Goal: Information Seeking & Learning: Compare options

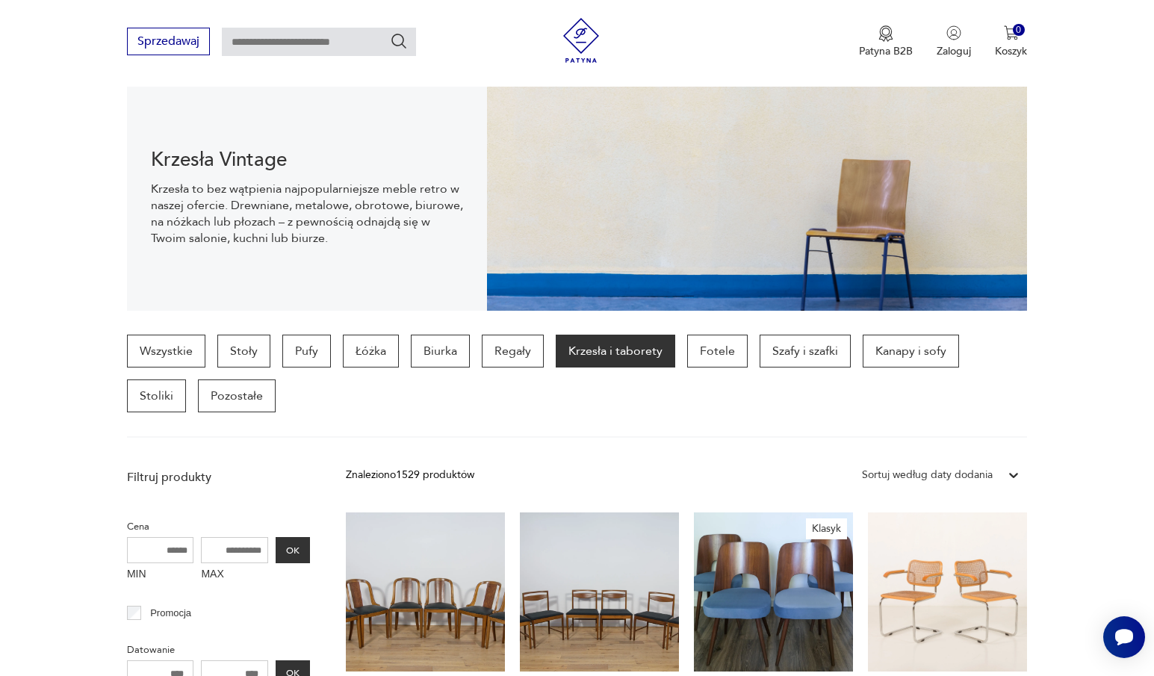
scroll to position [202, 0]
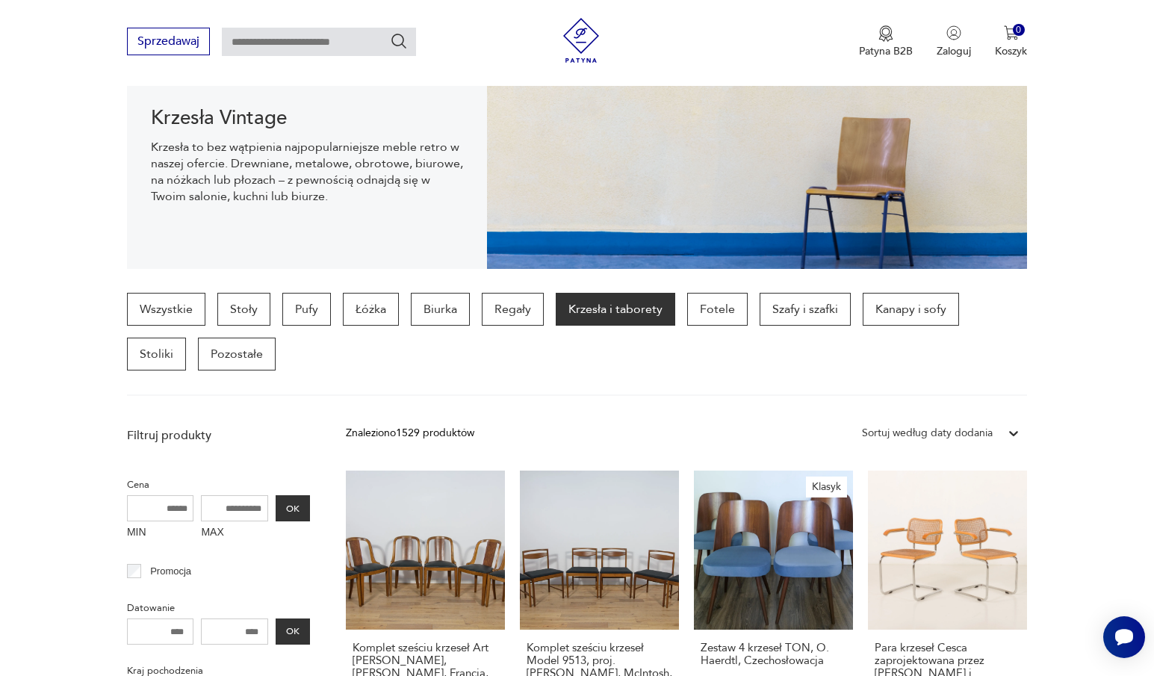
click at [979, 435] on div "Sortuj według daty dodania" at bounding box center [927, 433] width 131 height 16
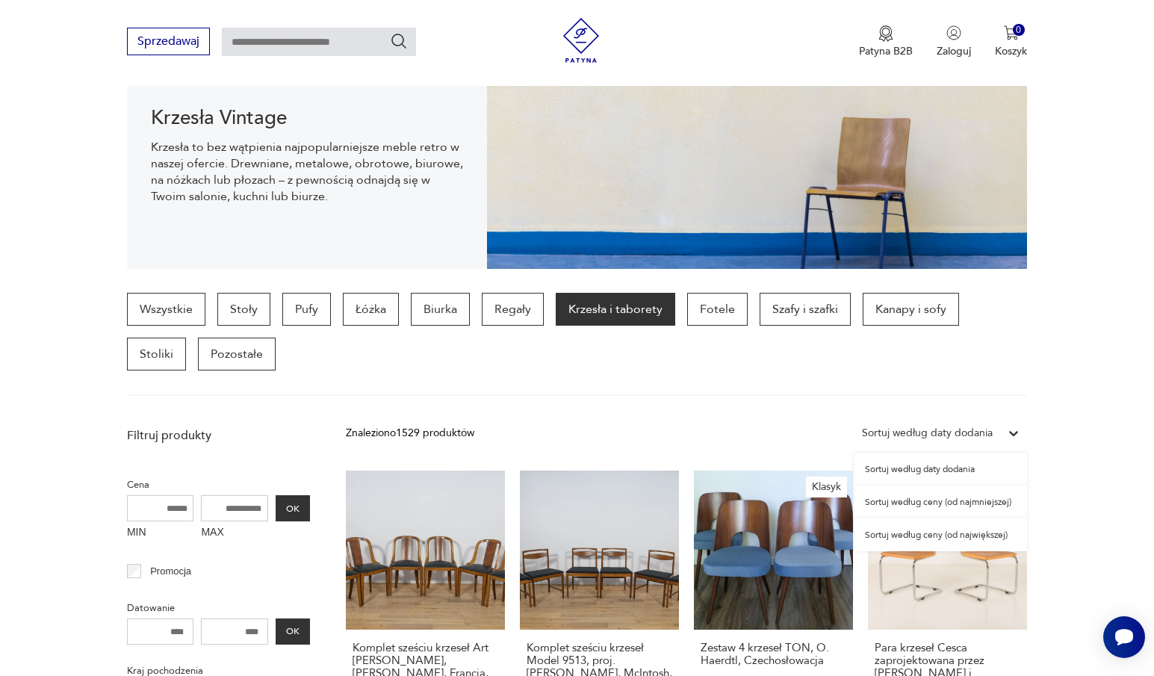
click at [974, 502] on div "Sortuj według ceny (od najmniejszej)" at bounding box center [940, 502] width 173 height 33
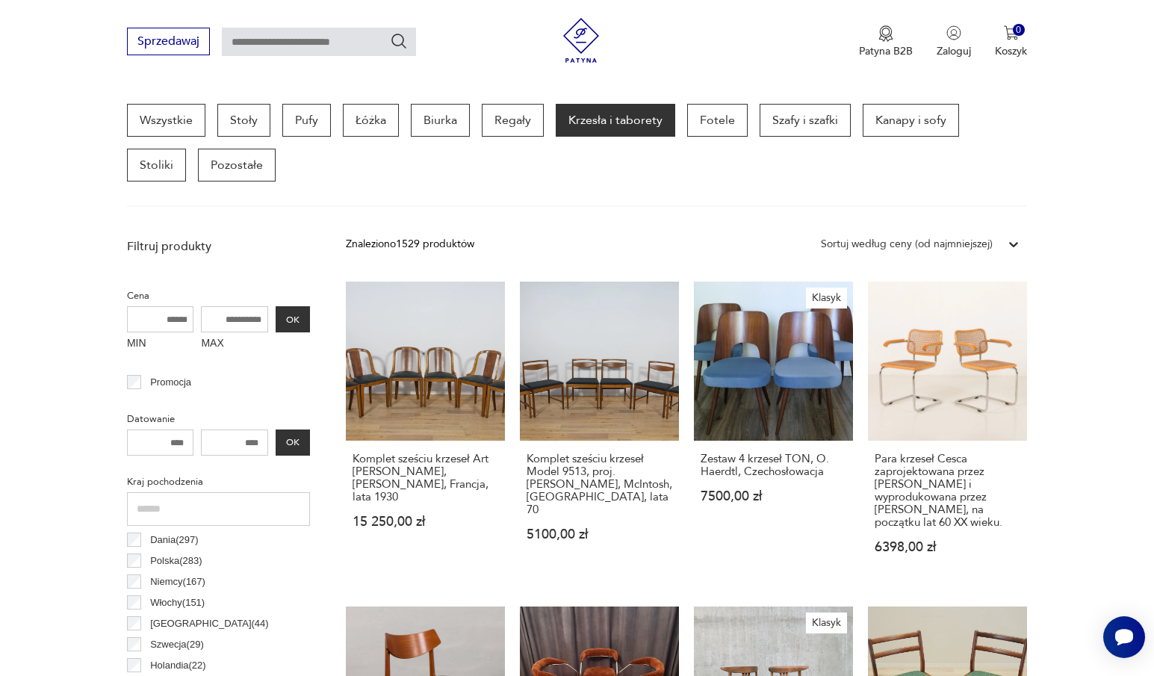
scroll to position [397, 0]
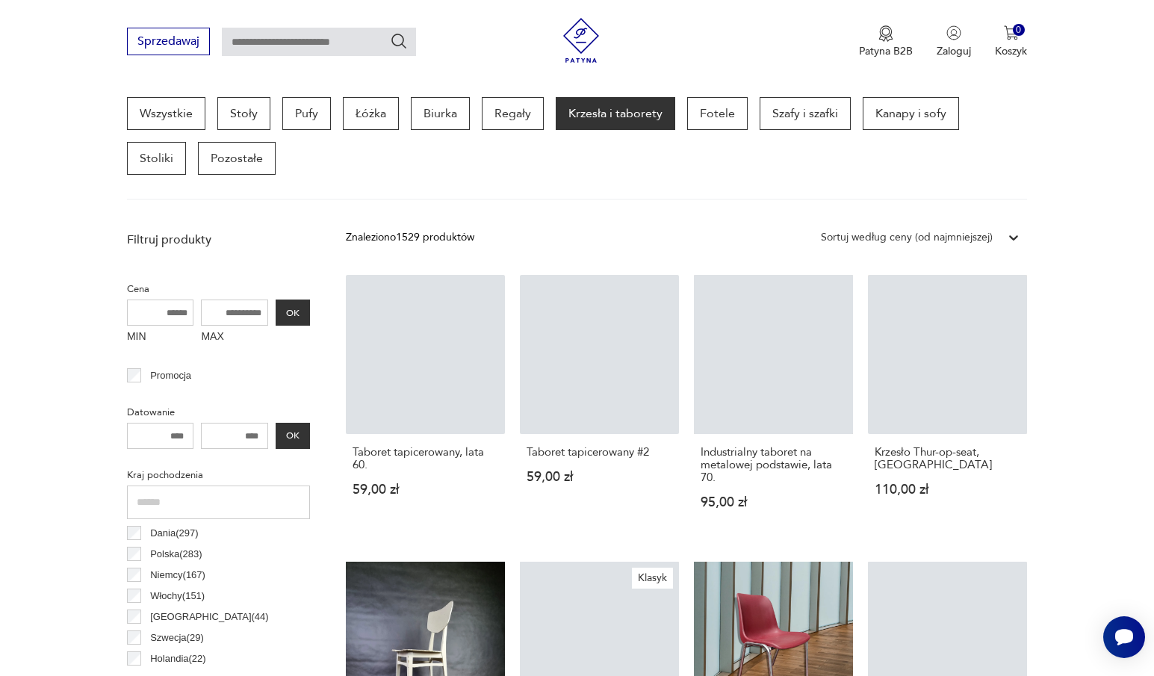
click at [232, 320] on input "MAX" at bounding box center [234, 313] width 67 height 26
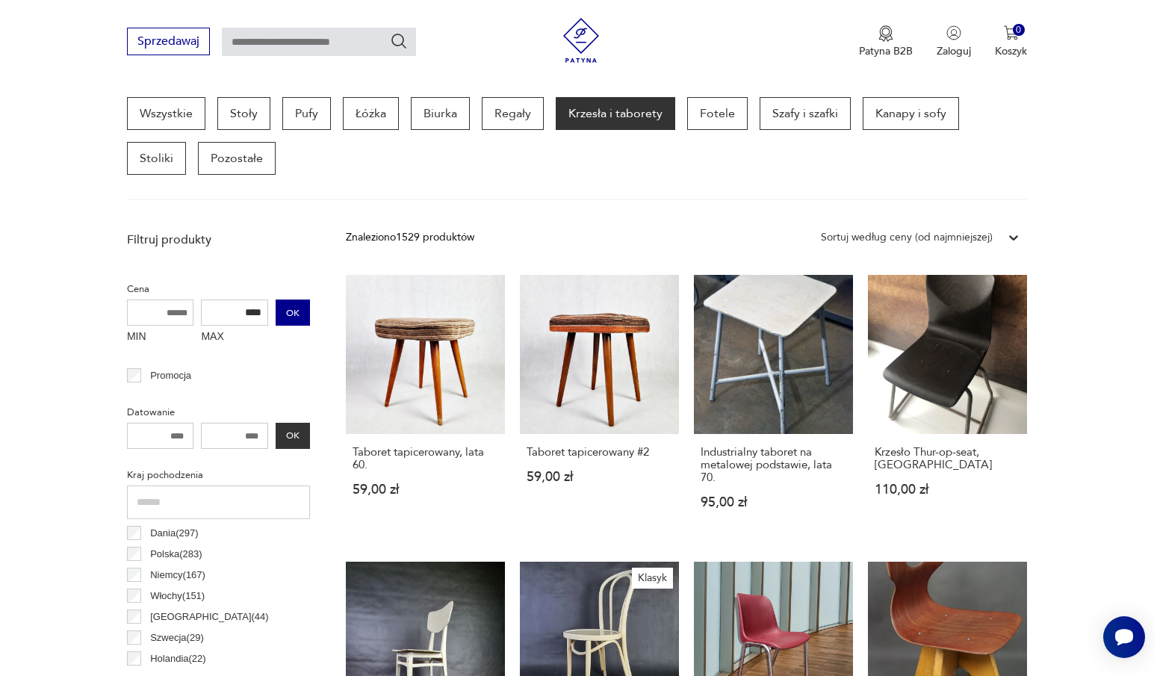
type input "****"
click at [297, 305] on button "OK" at bounding box center [293, 313] width 34 height 26
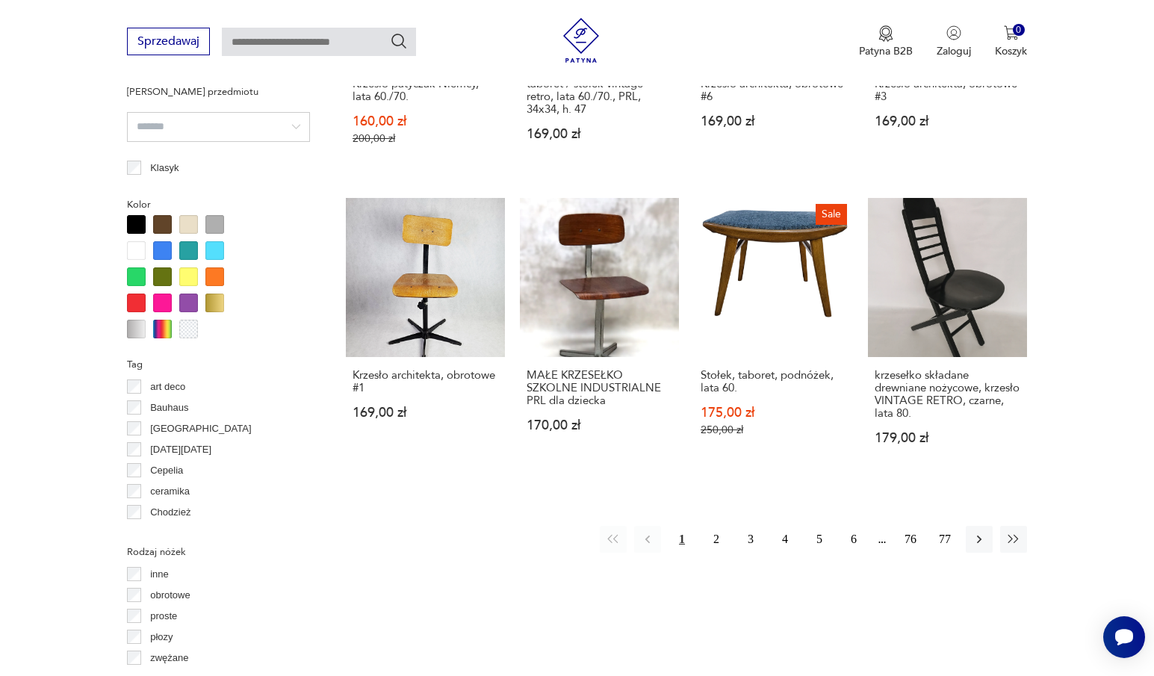
scroll to position [1415, 0]
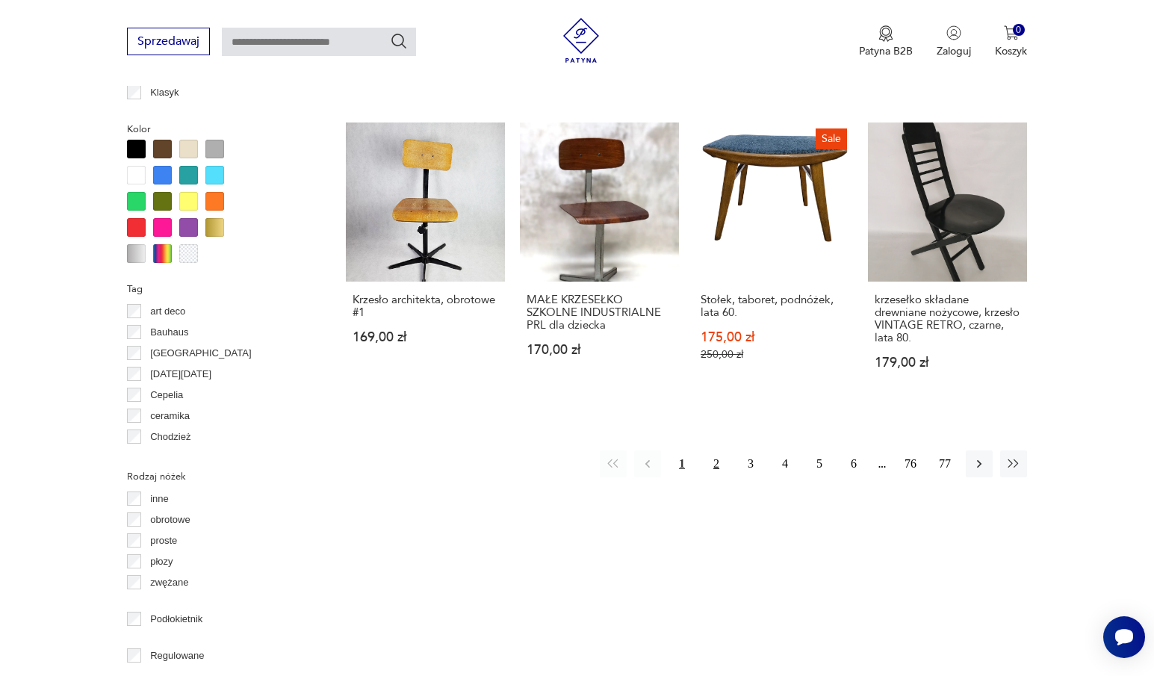
click at [717, 462] on button "2" at bounding box center [716, 463] width 27 height 27
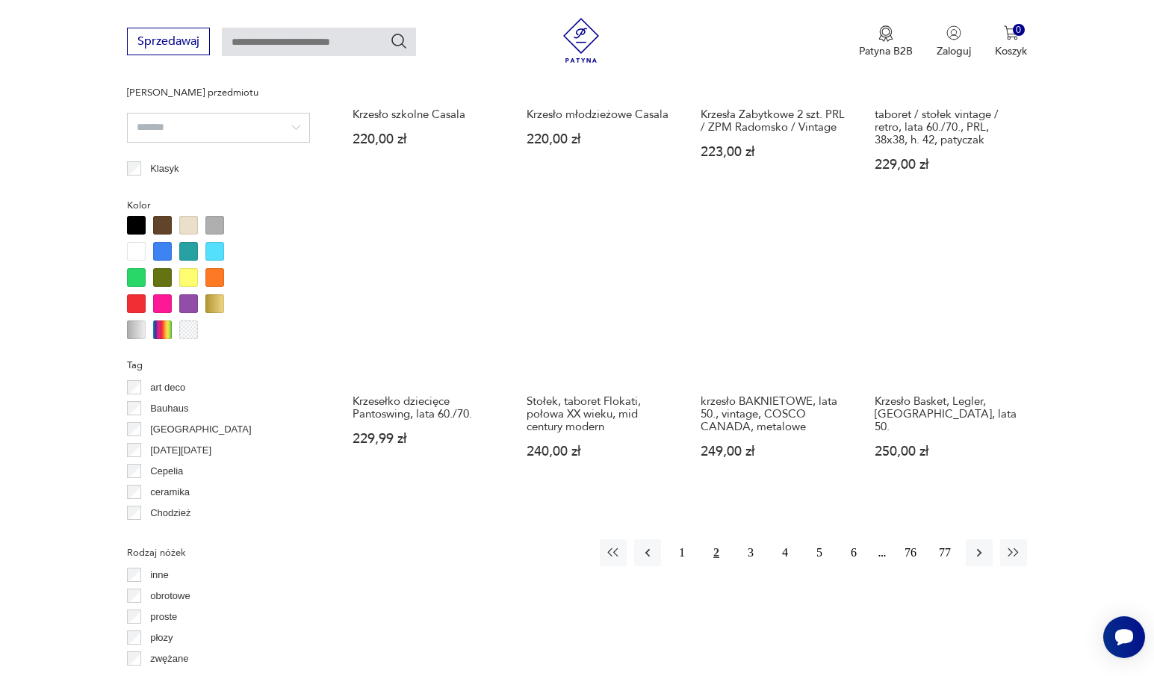
scroll to position [1368, 0]
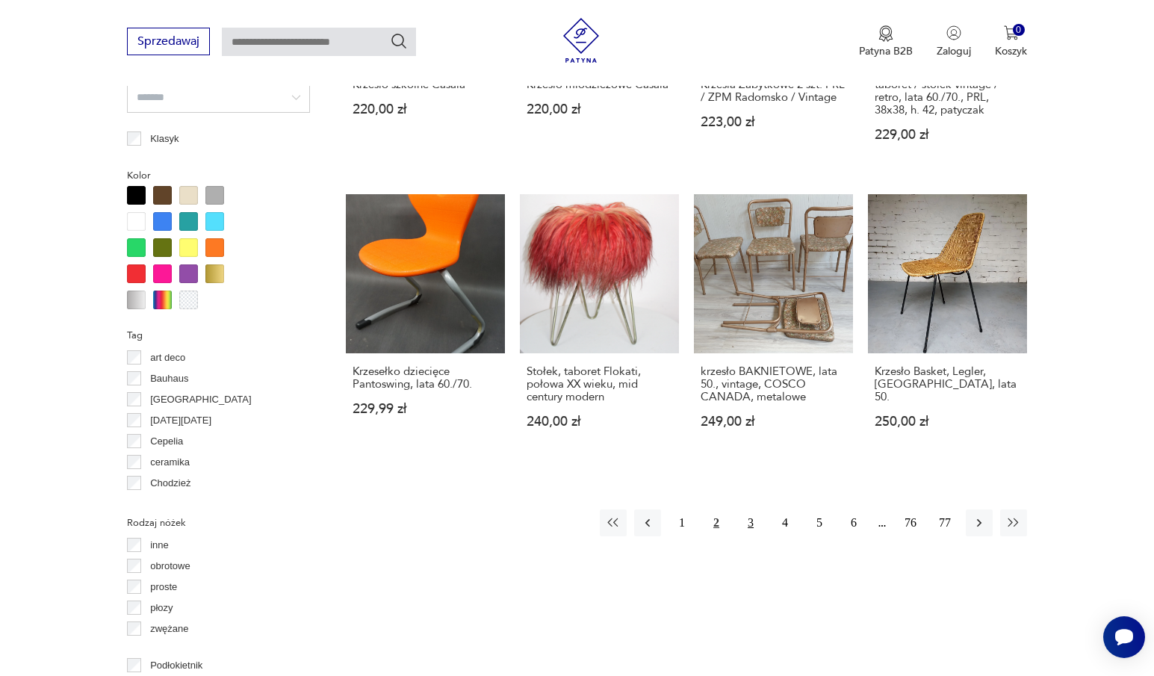
click at [752, 509] on button "3" at bounding box center [750, 522] width 27 height 27
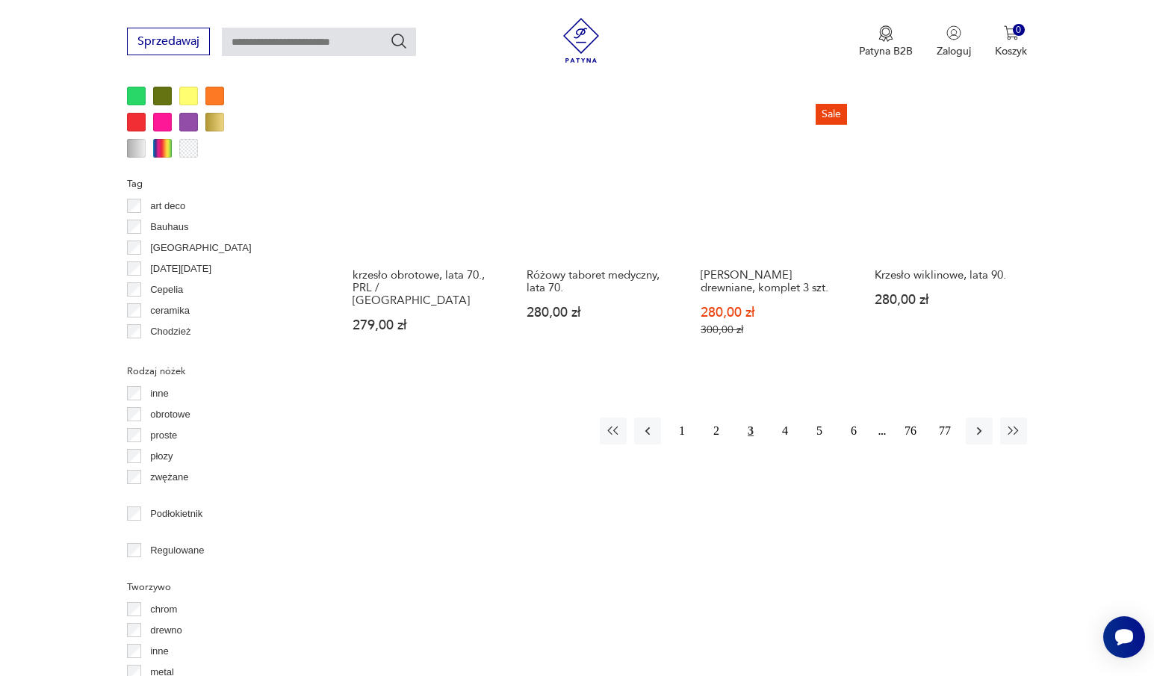
scroll to position [1592, 0]
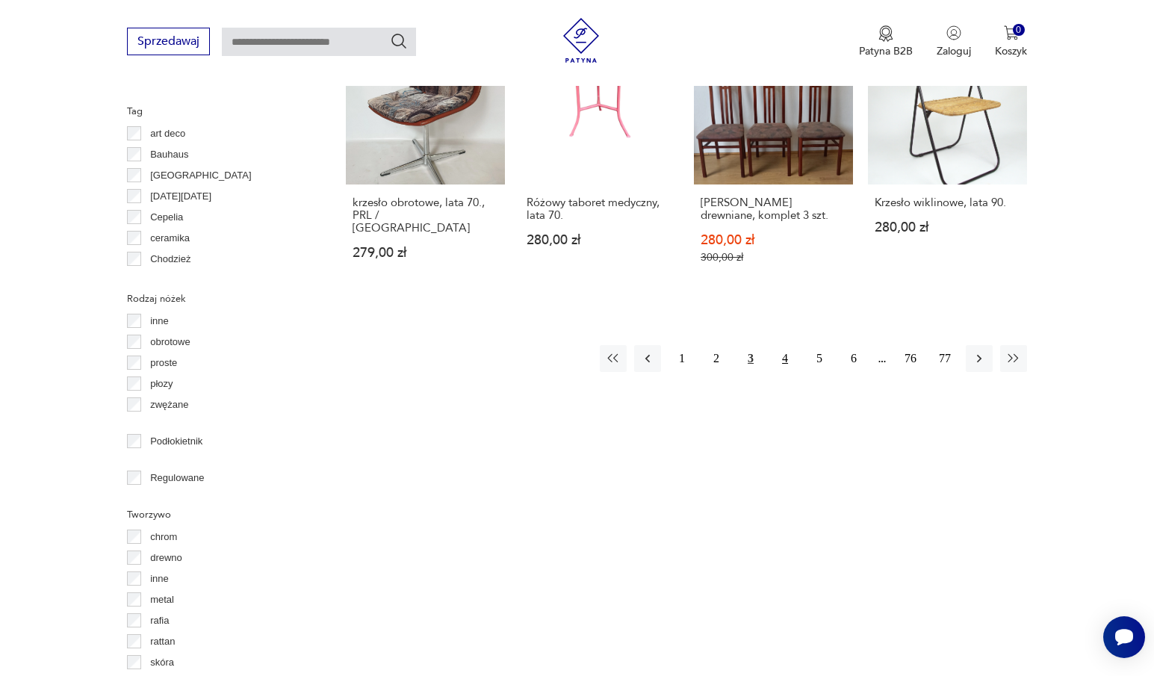
click at [787, 345] on button "4" at bounding box center [785, 358] width 27 height 27
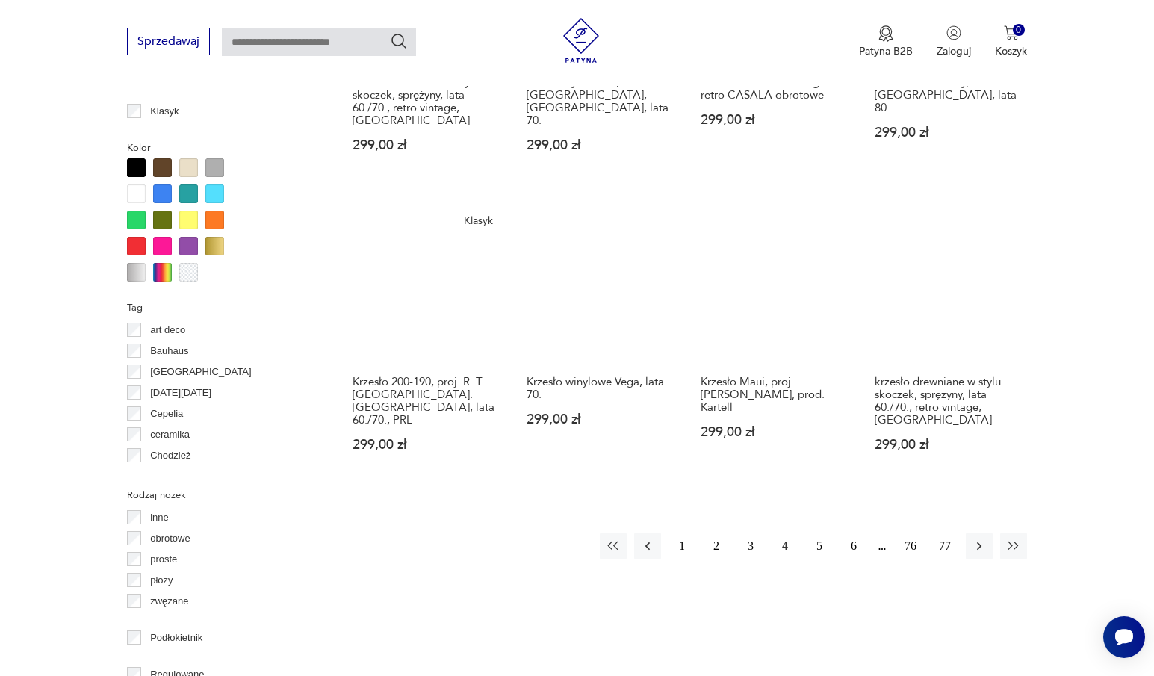
scroll to position [1443, 0]
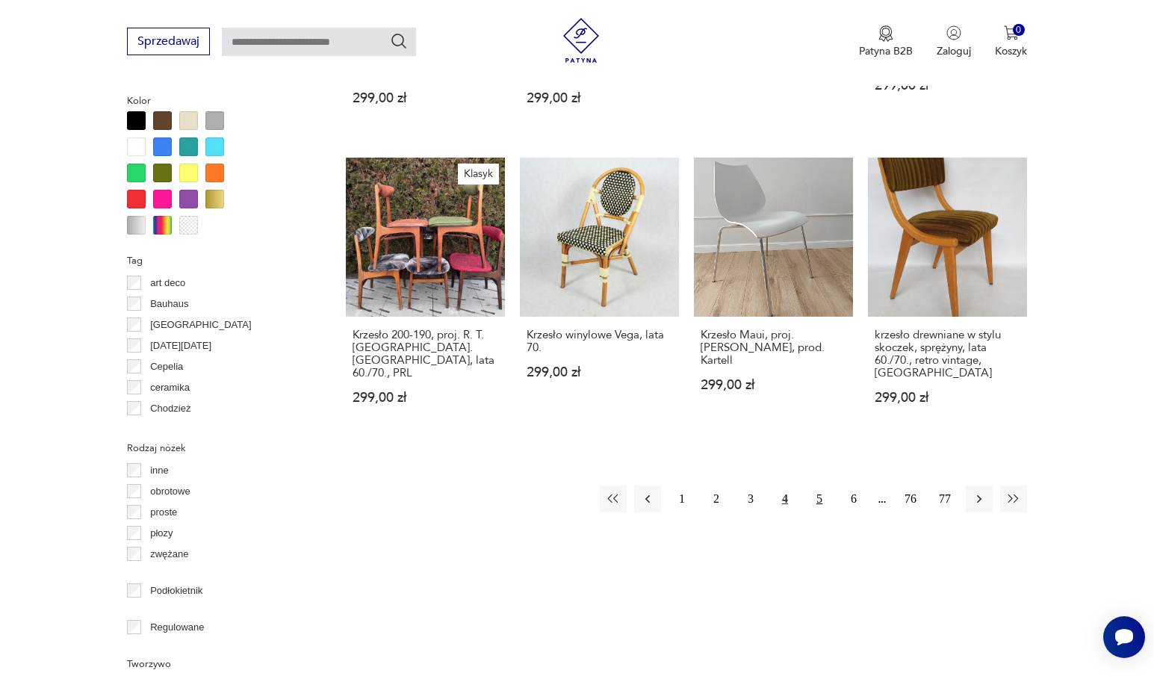
click at [818, 486] on button "5" at bounding box center [819, 499] width 27 height 27
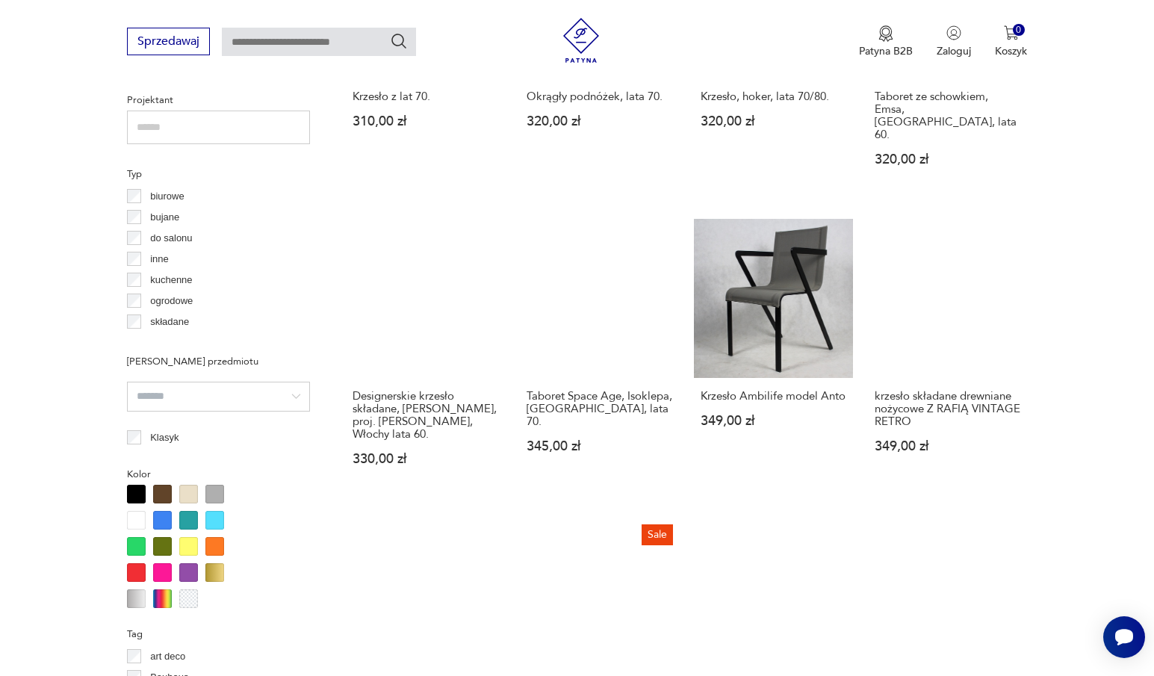
scroll to position [1294, 0]
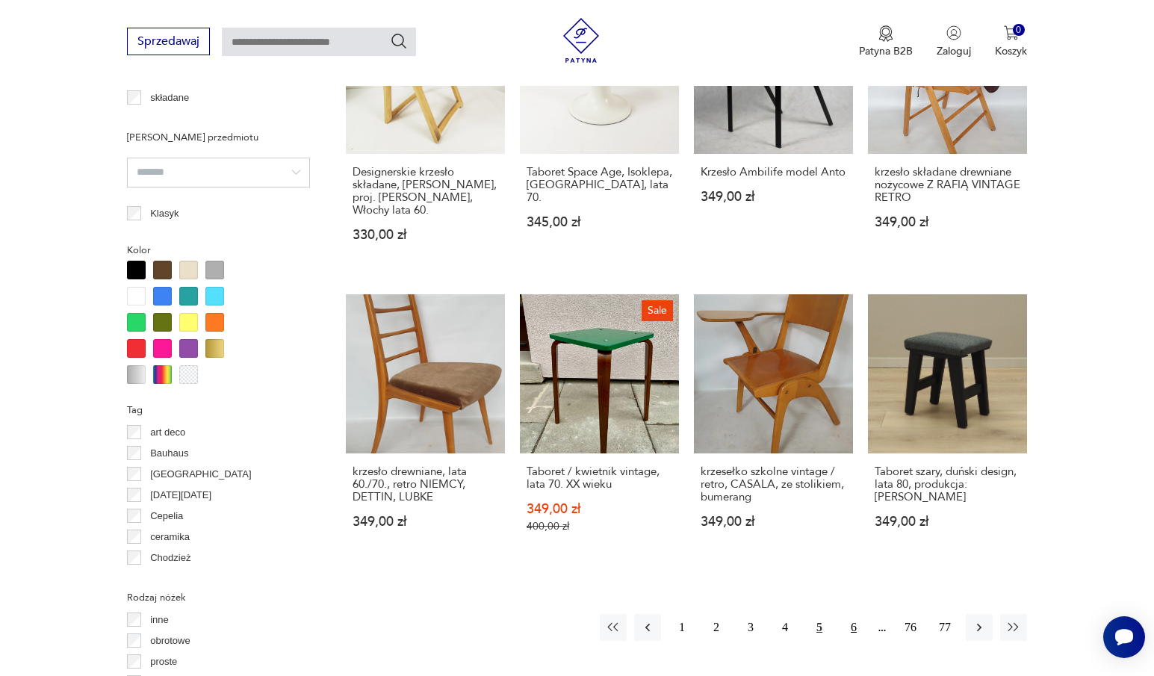
click at [849, 614] on button "6" at bounding box center [853, 627] width 27 height 27
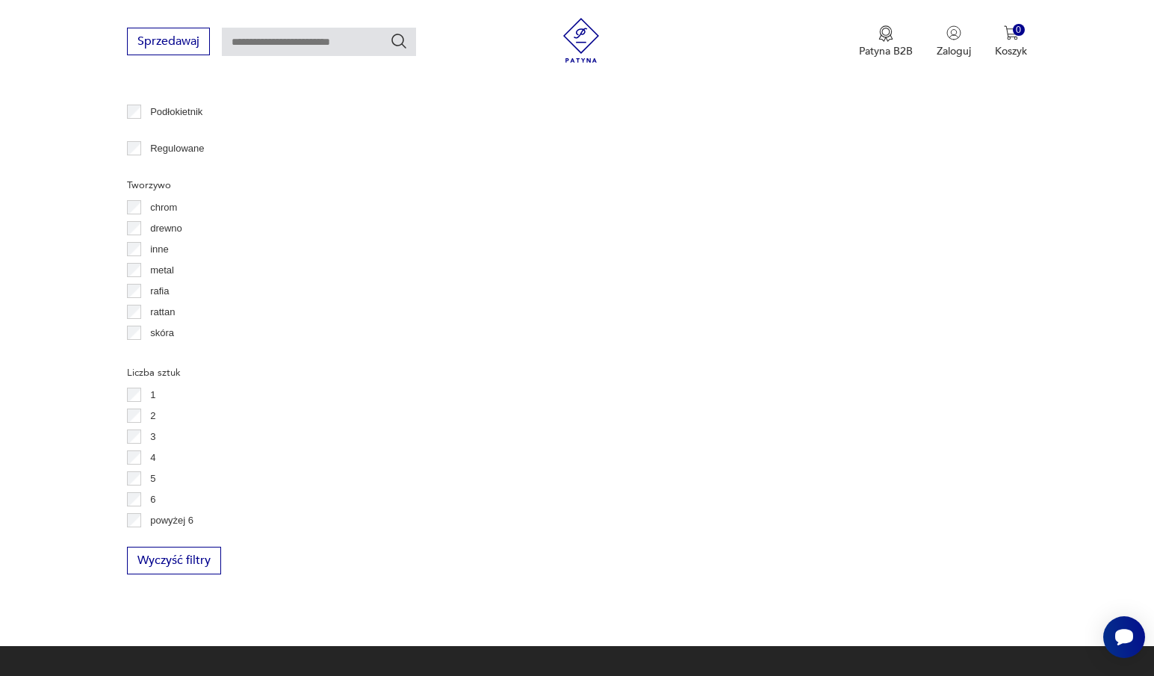
scroll to position [1966, 0]
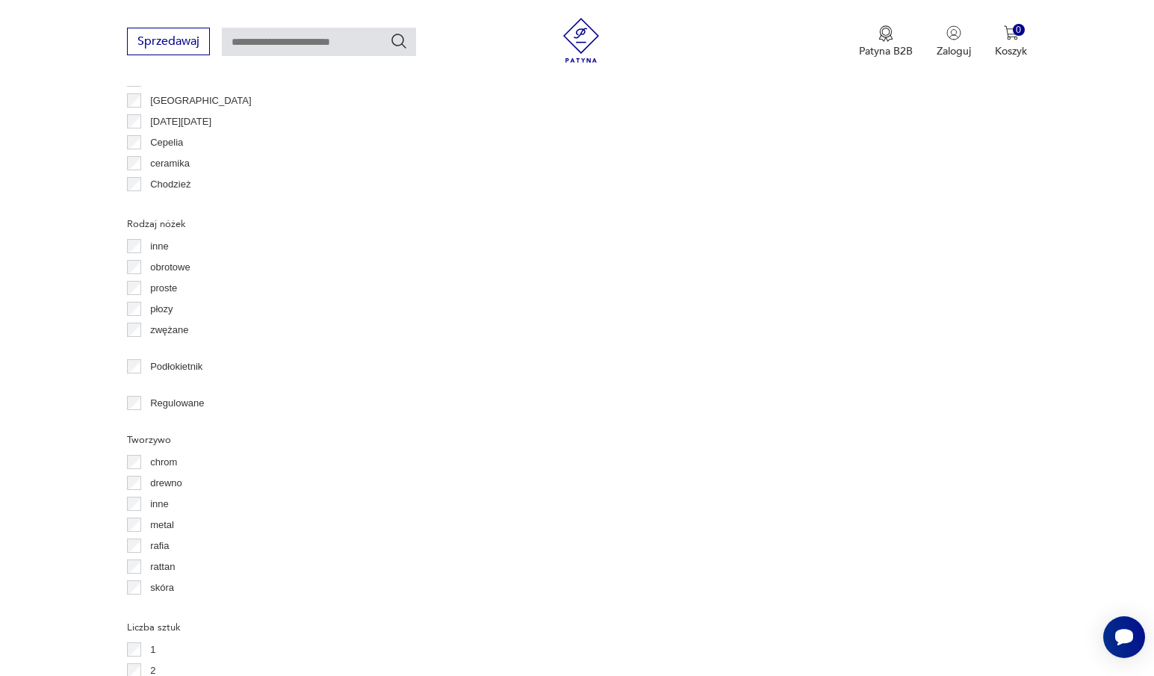
scroll to position [1891, 0]
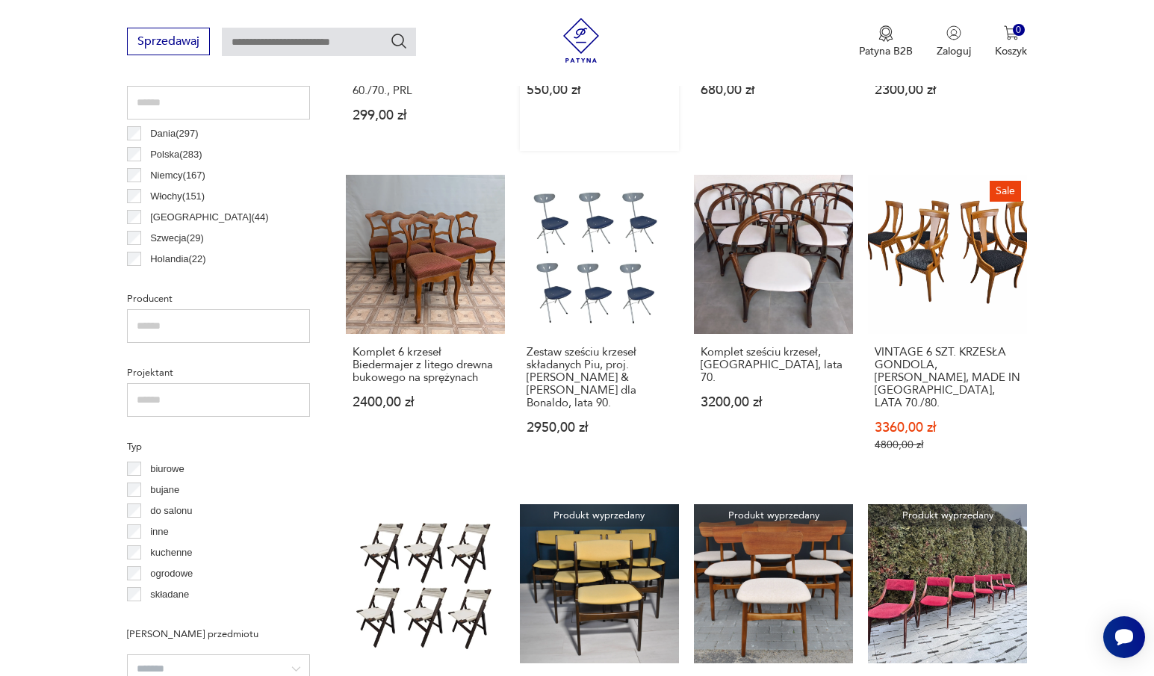
scroll to position [920, 0]
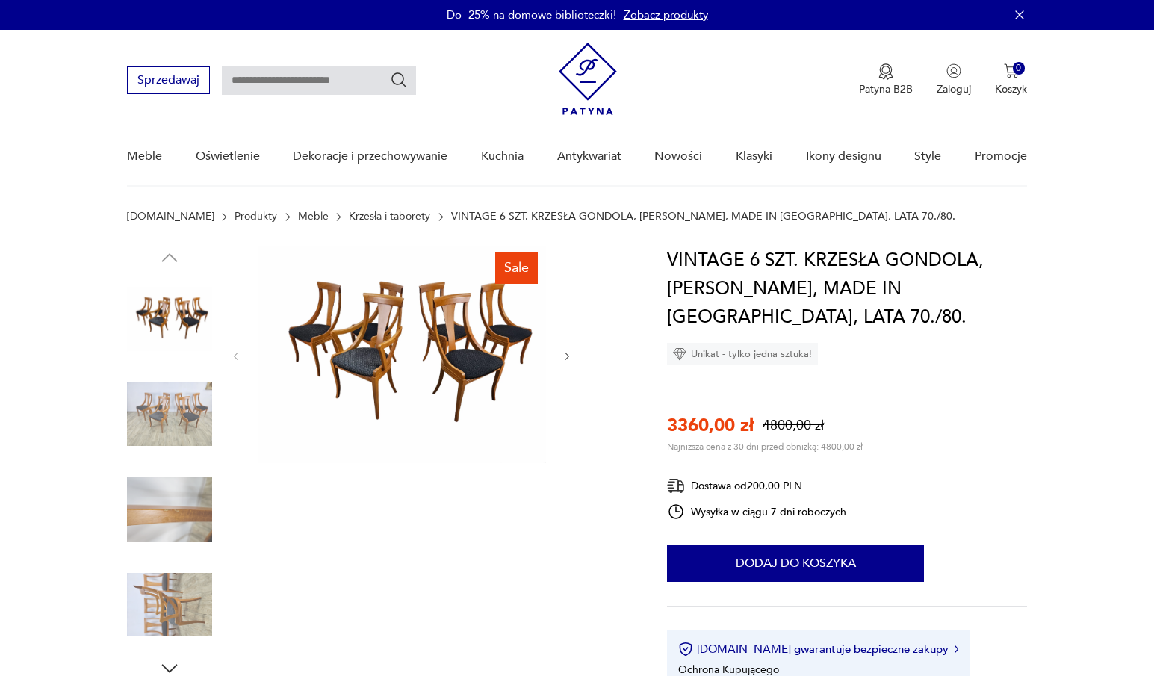
click at [177, 421] on img at bounding box center [169, 414] width 85 height 85
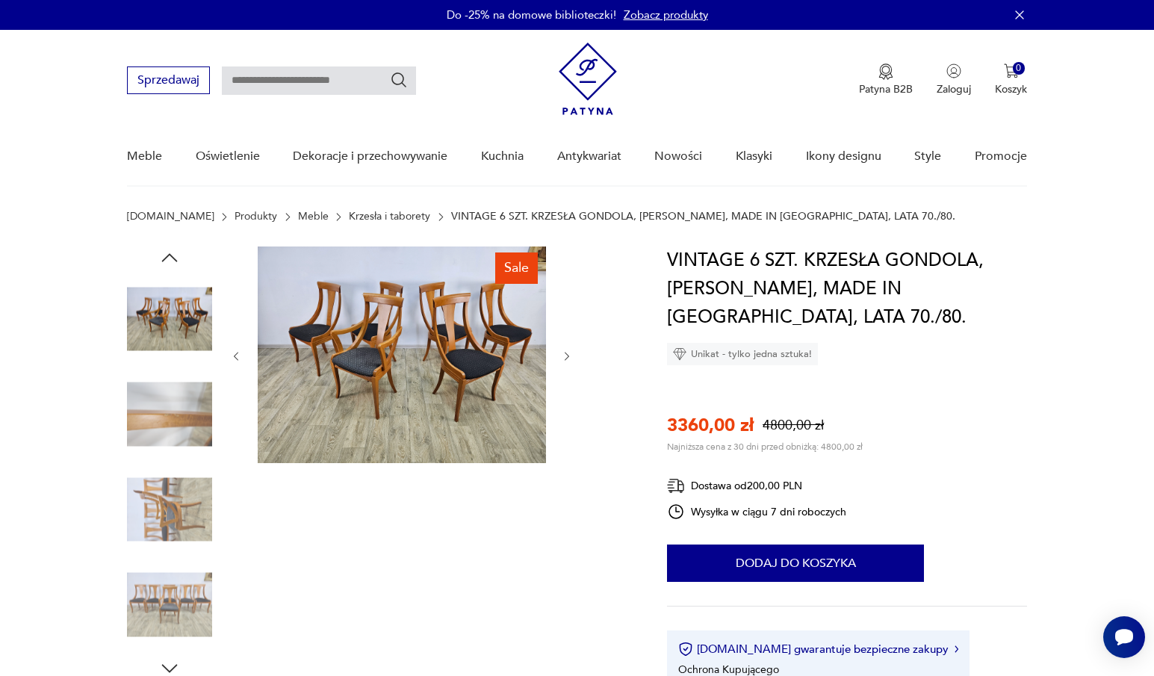
click at [571, 352] on icon "button" at bounding box center [567, 356] width 13 height 13
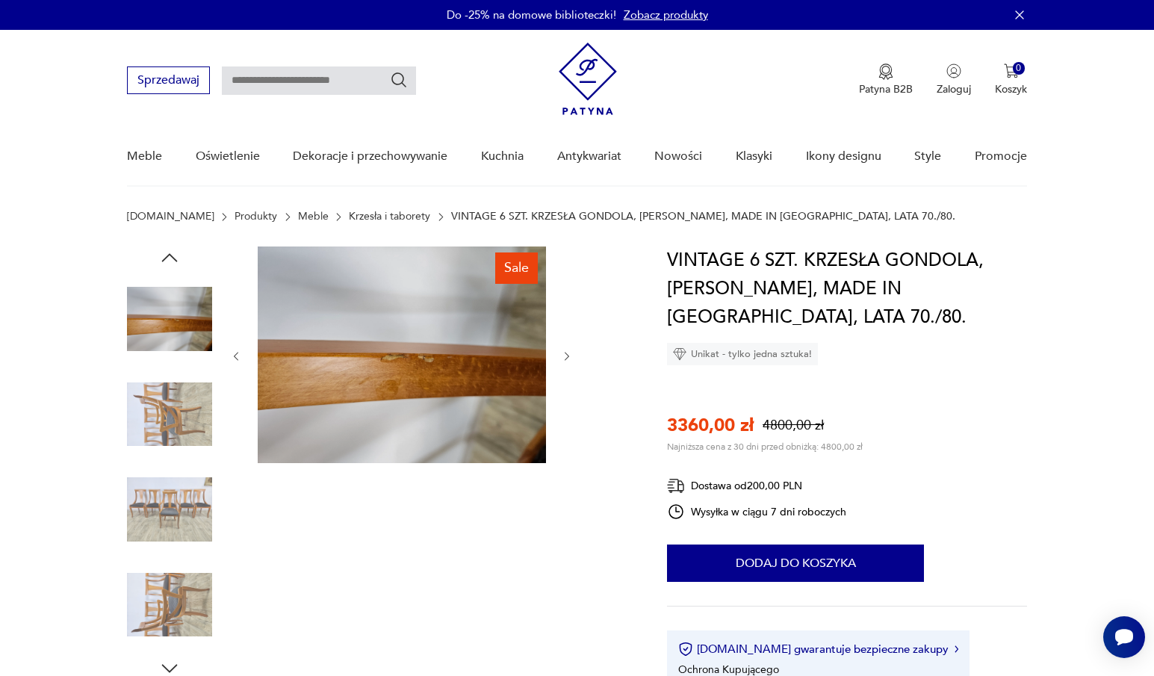
click at [567, 353] on icon "button" at bounding box center [567, 356] width 13 height 13
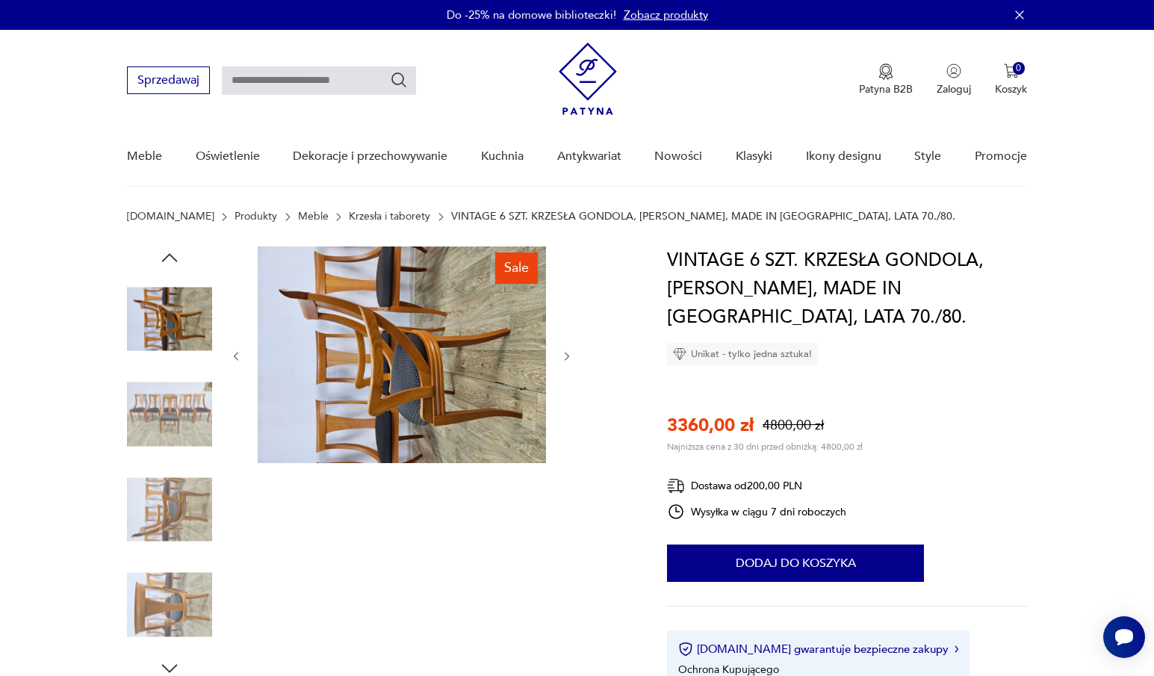
click at [563, 353] on icon "button" at bounding box center [567, 356] width 13 height 13
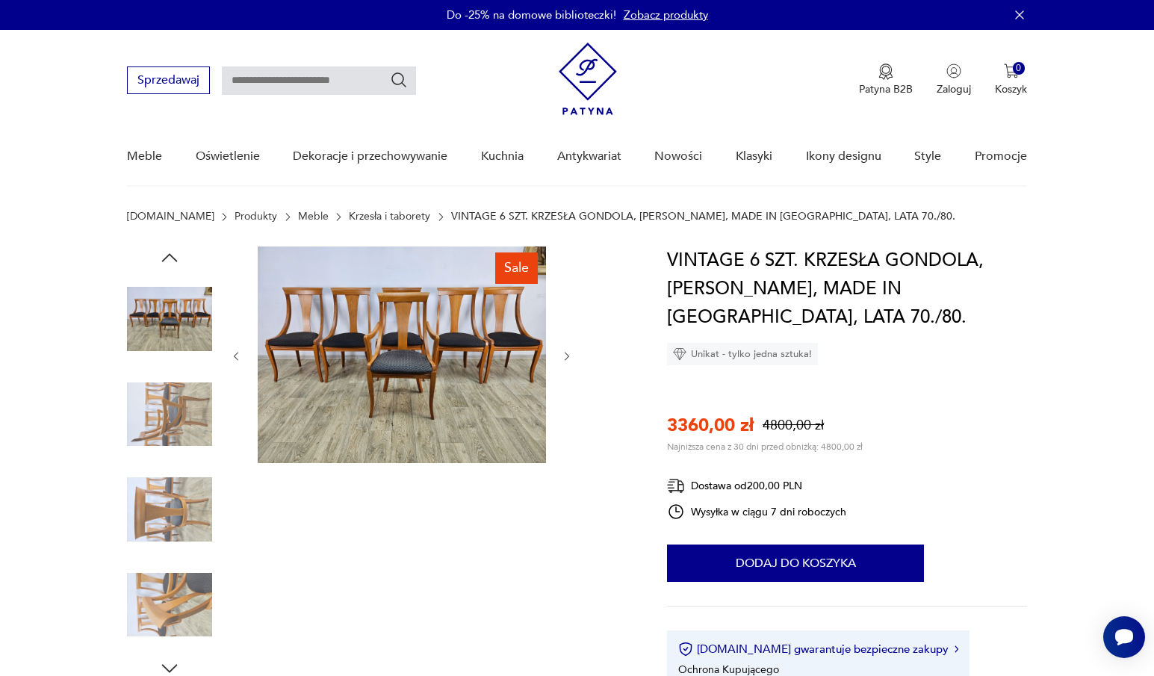
click at [563, 353] on icon "button" at bounding box center [567, 356] width 13 height 13
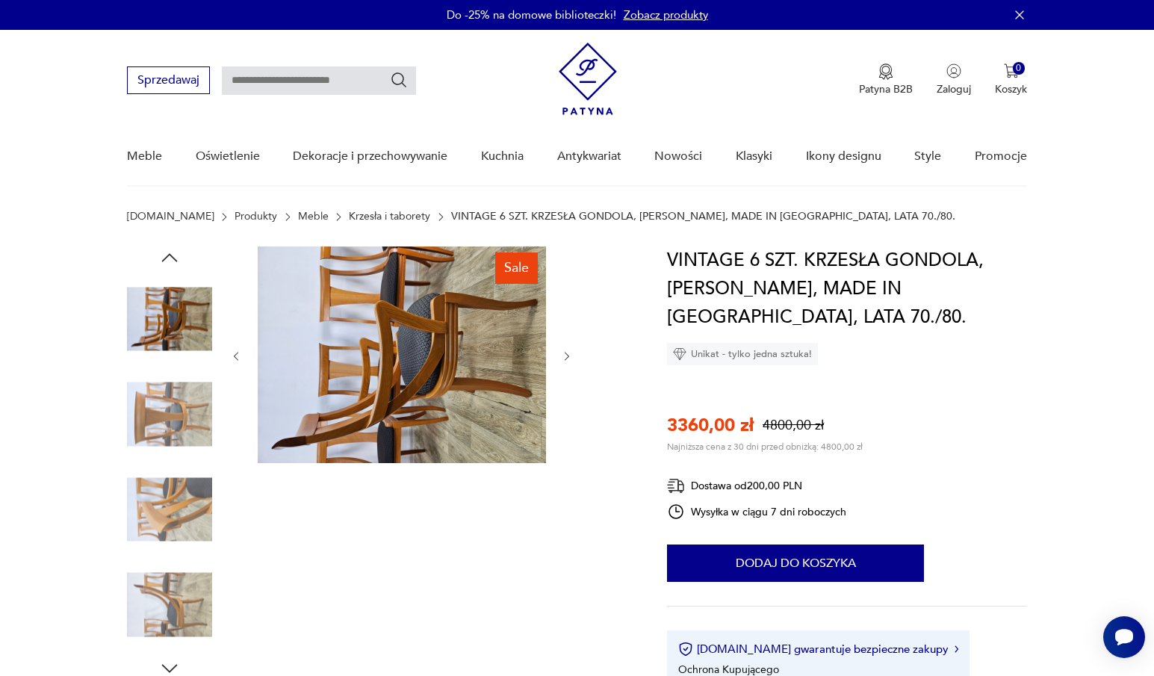
click at [563, 353] on icon "button" at bounding box center [567, 356] width 13 height 13
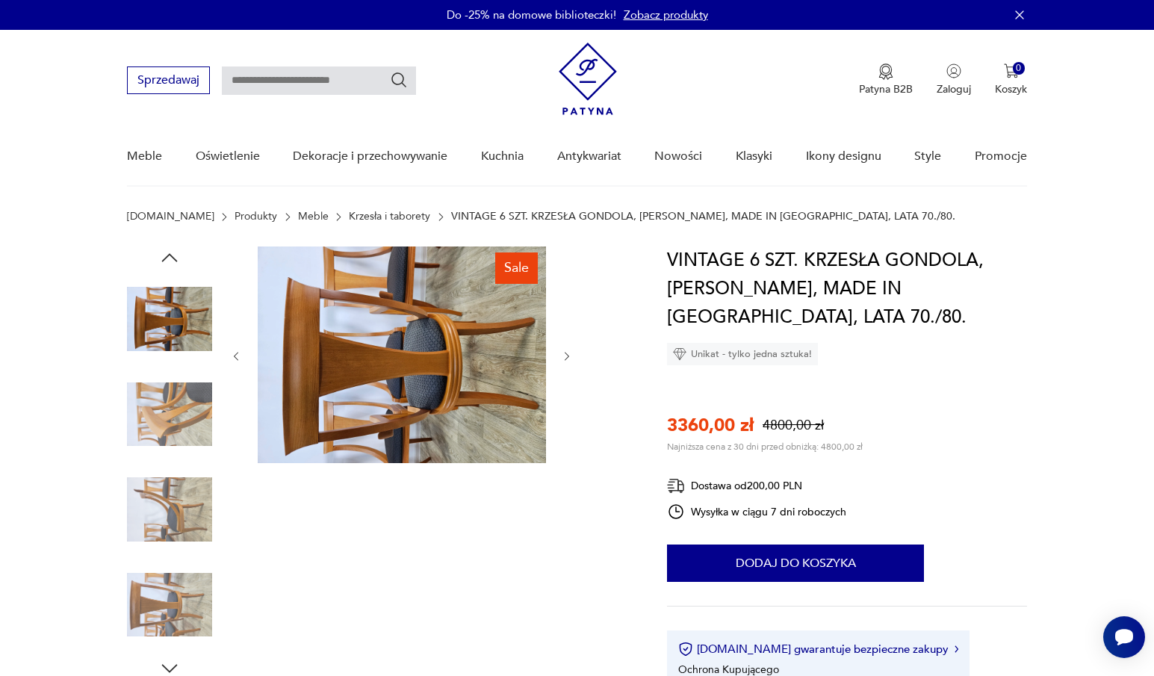
click at [563, 353] on icon "button" at bounding box center [567, 356] width 13 height 13
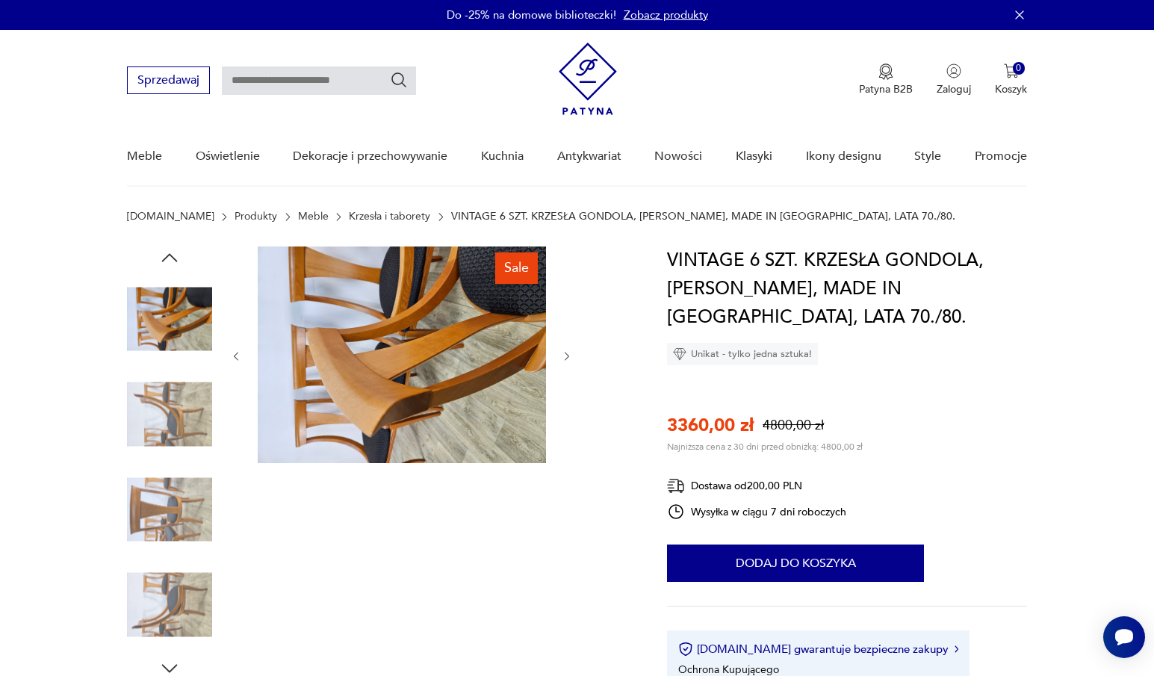
click at [563, 353] on icon "button" at bounding box center [567, 356] width 13 height 13
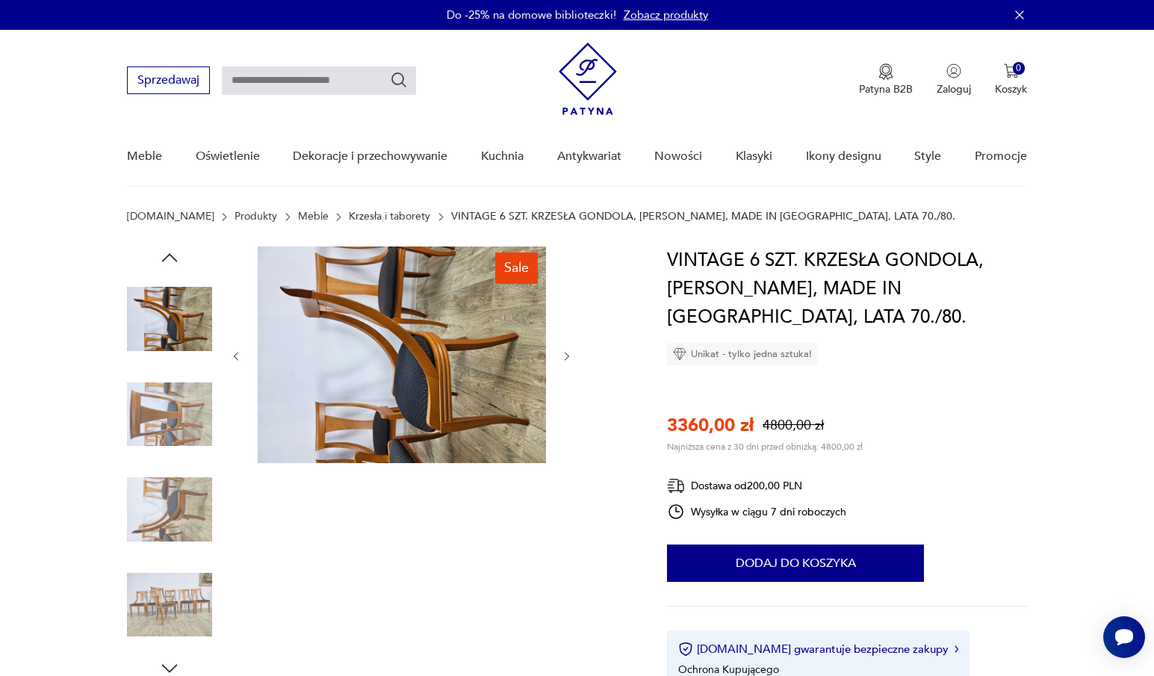
click at [152, 596] on img at bounding box center [169, 604] width 85 height 85
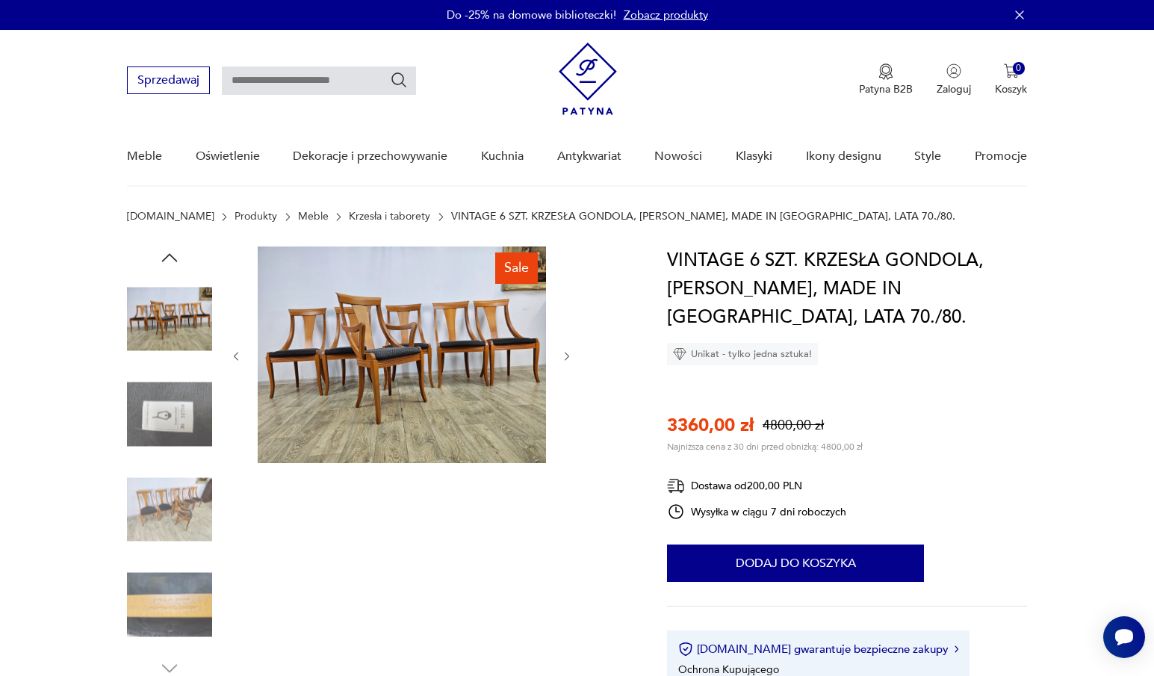
click at [174, 413] on img at bounding box center [169, 414] width 85 height 85
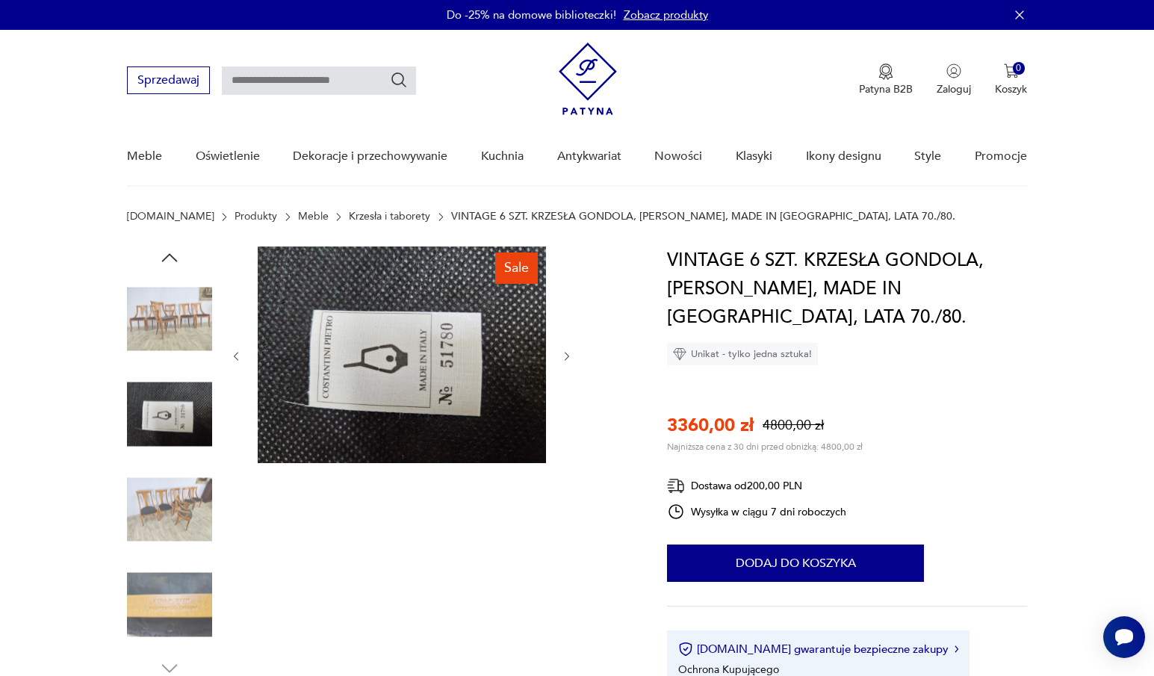
click at [170, 494] on img at bounding box center [169, 509] width 85 height 85
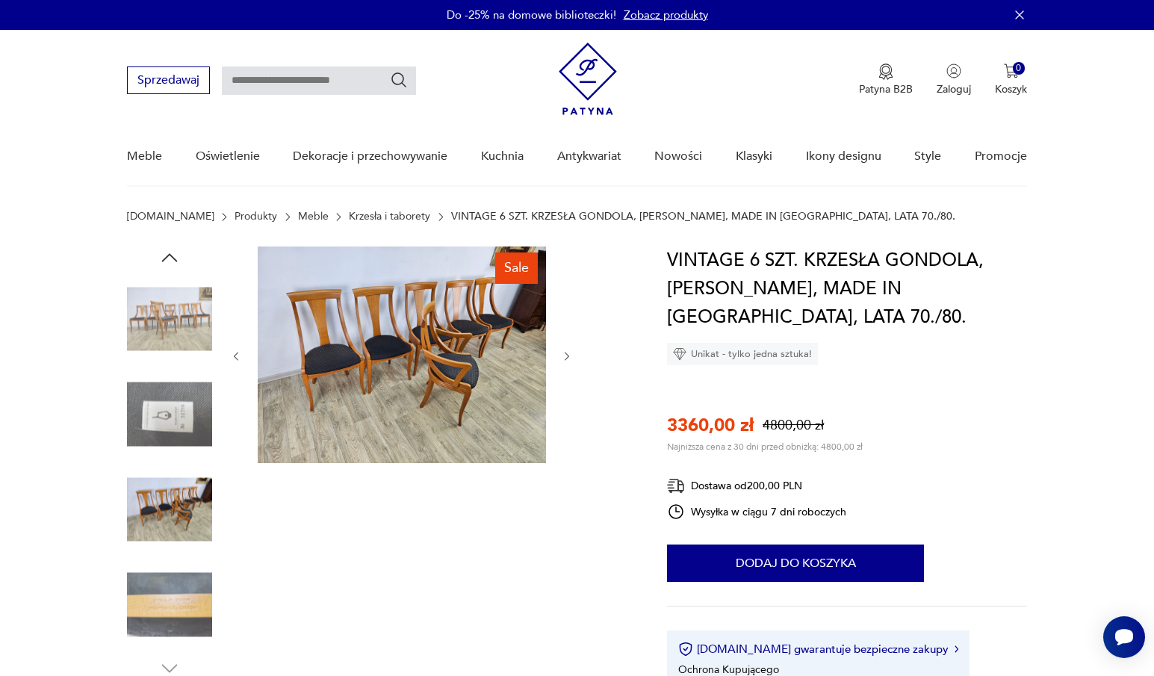
click at [380, 347] on img at bounding box center [402, 354] width 288 height 217
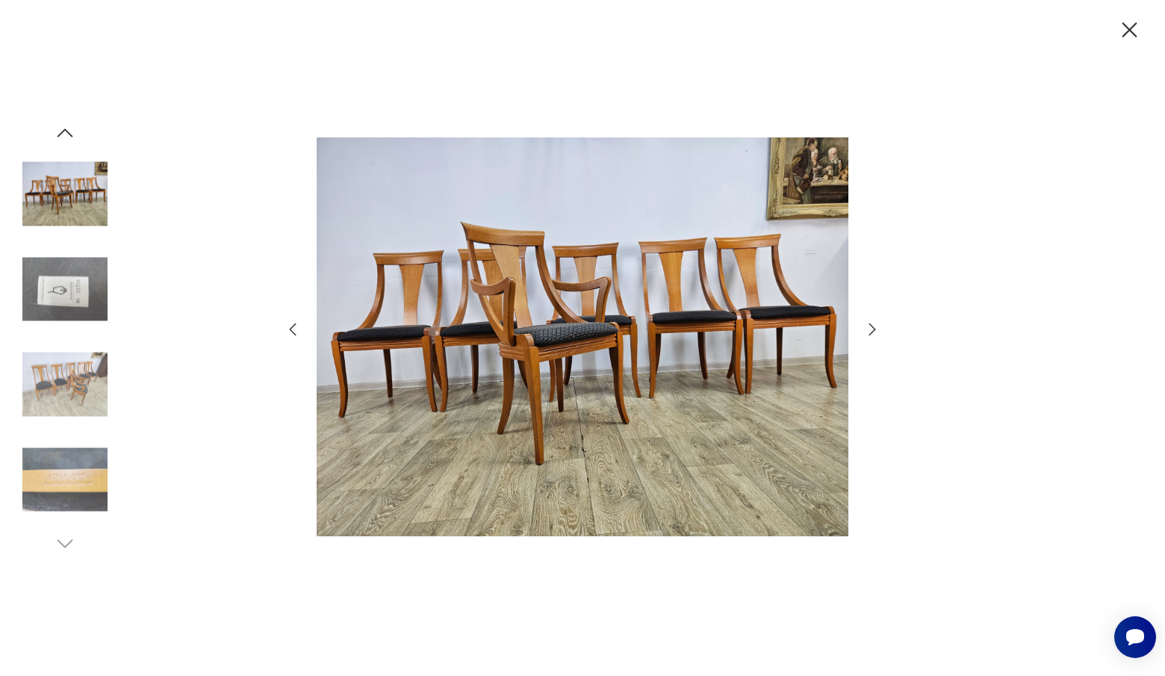
click at [1138, 25] on icon "button" at bounding box center [1130, 30] width 26 height 26
